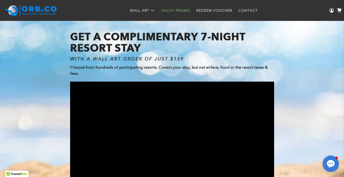
click at [166, 11] on link "Vacay Promo" at bounding box center [175, 11] width 35 height 14
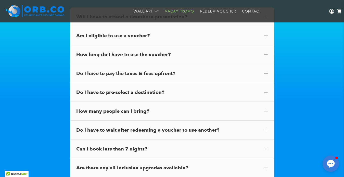
scroll to position [2897, 0]
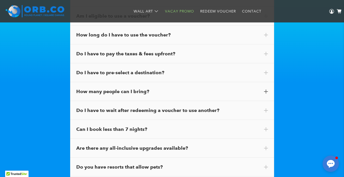
click at [200, 86] on div "How many people can I bring?" at bounding box center [172, 91] width 204 height 19
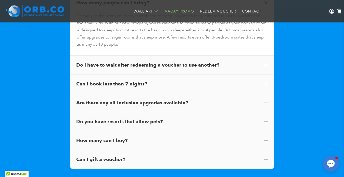
scroll to position [2987, 0]
click at [153, 82] on div "Can I book less than 7 nights?" at bounding box center [172, 83] width 192 height 7
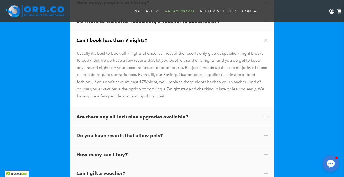
click at [148, 114] on div "Are there any all-inclusive upgrades available?" at bounding box center [172, 117] width 192 height 7
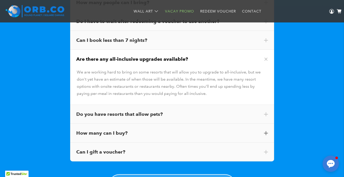
click at [144, 130] on div "How many can I buy?" at bounding box center [172, 133] width 192 height 7
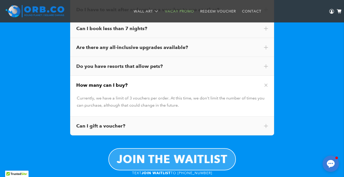
scroll to position [2999, 0]
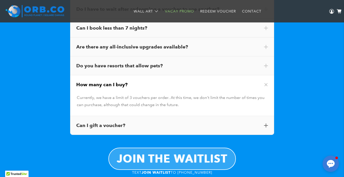
click at [126, 125] on div "Can I gift a voucher?" at bounding box center [172, 125] width 192 height 7
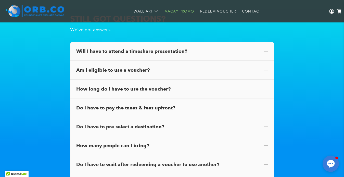
scroll to position [2843, 0]
click at [121, 68] on div "Am I eligible to use a voucher?" at bounding box center [172, 70] width 192 height 7
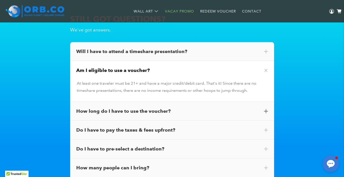
click at [125, 112] on div "How long do I have to use the voucher?" at bounding box center [172, 111] width 192 height 7
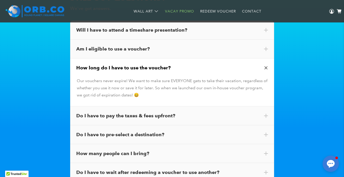
scroll to position [2865, 0]
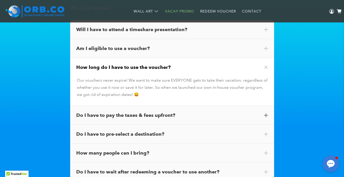
click at [125, 113] on div "Do I have to pay the taxes & fees upfront?" at bounding box center [172, 115] width 192 height 7
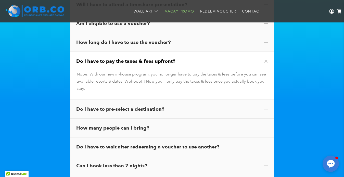
scroll to position [2891, 0]
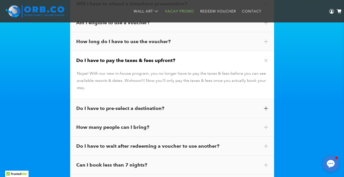
click at [157, 107] on div "Do I have to pre-select a destination?" at bounding box center [172, 108] width 192 height 7
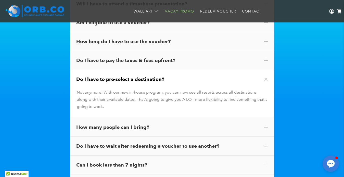
click at [165, 145] on div "Do I have to wait after redeeming a voucher to use another?" at bounding box center [172, 146] width 192 height 7
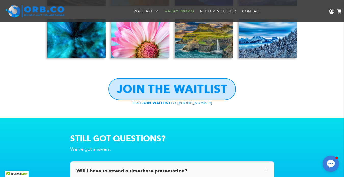
scroll to position [2111, 0]
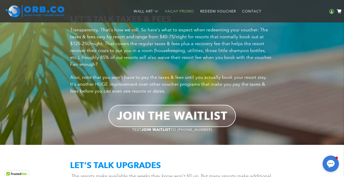
click at [334, 11] on icon at bounding box center [332, 11] width 5 height 5
